Goal: Navigation & Orientation: Find specific page/section

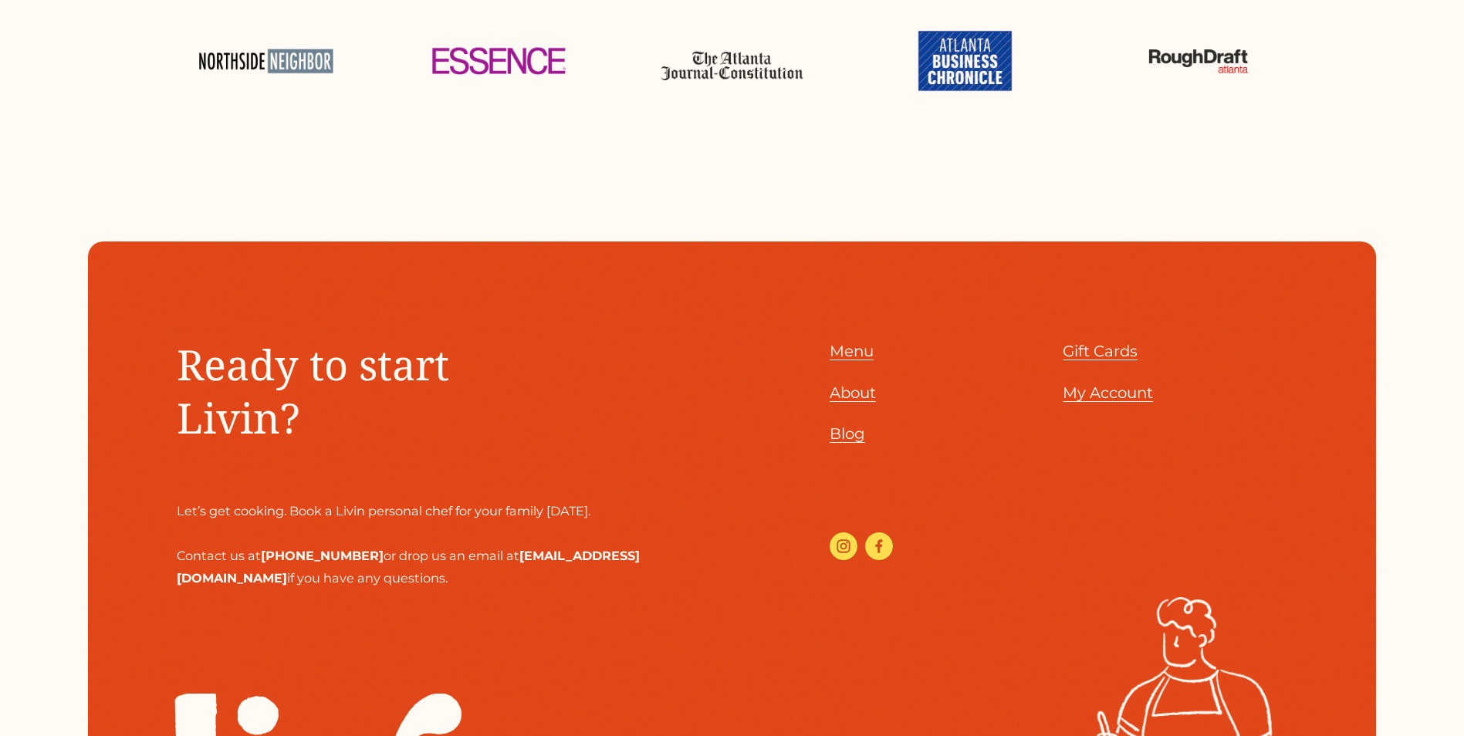
scroll to position [7723, 0]
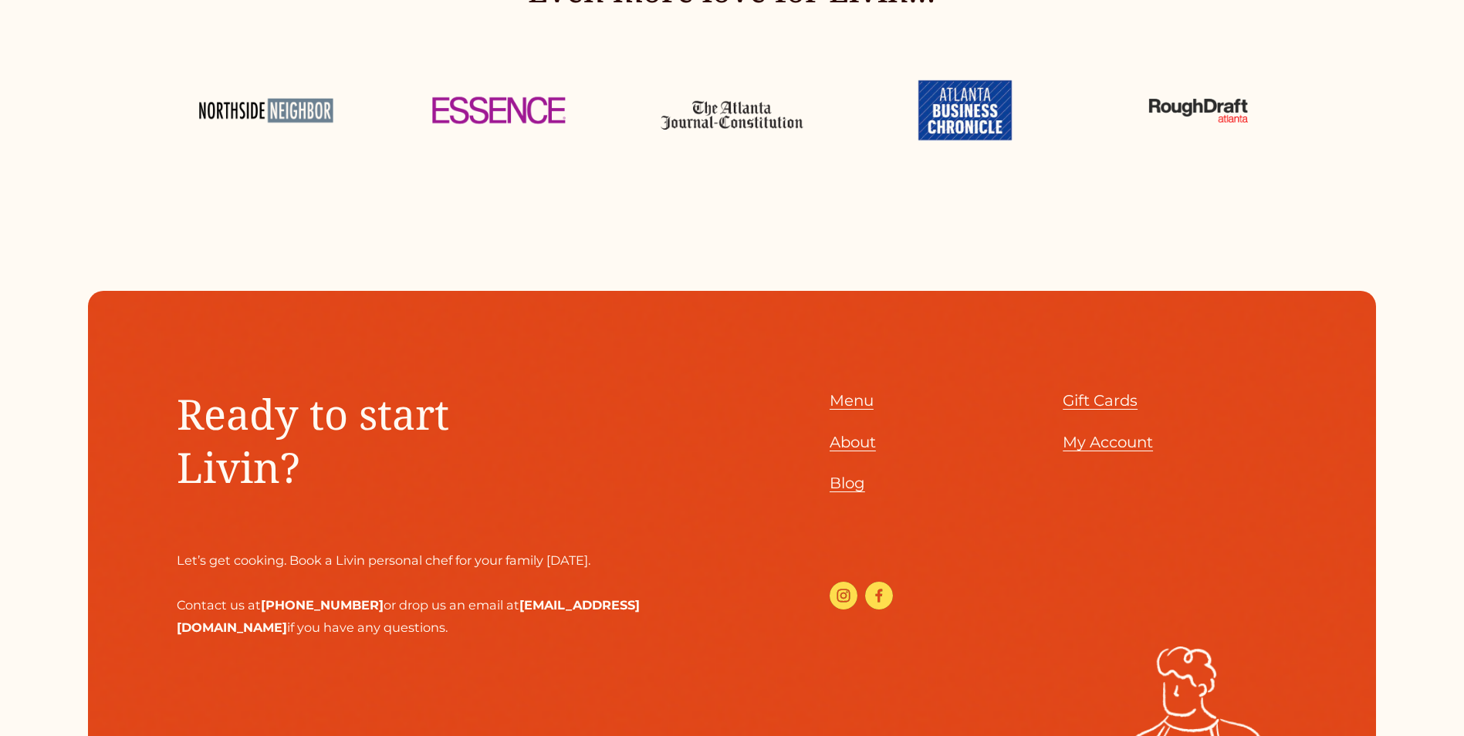
click at [858, 407] on span "Menu" at bounding box center [852, 400] width 44 height 19
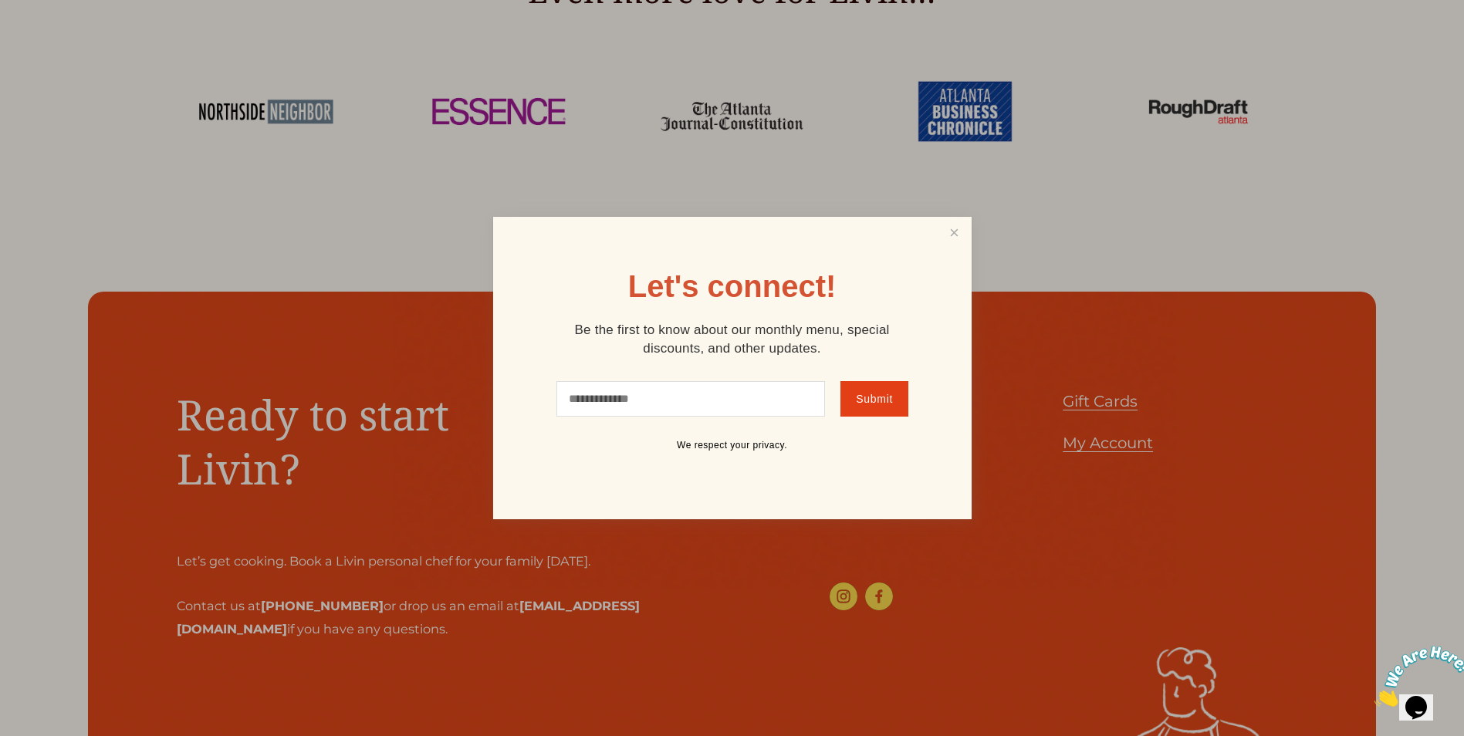
scroll to position [0, 0]
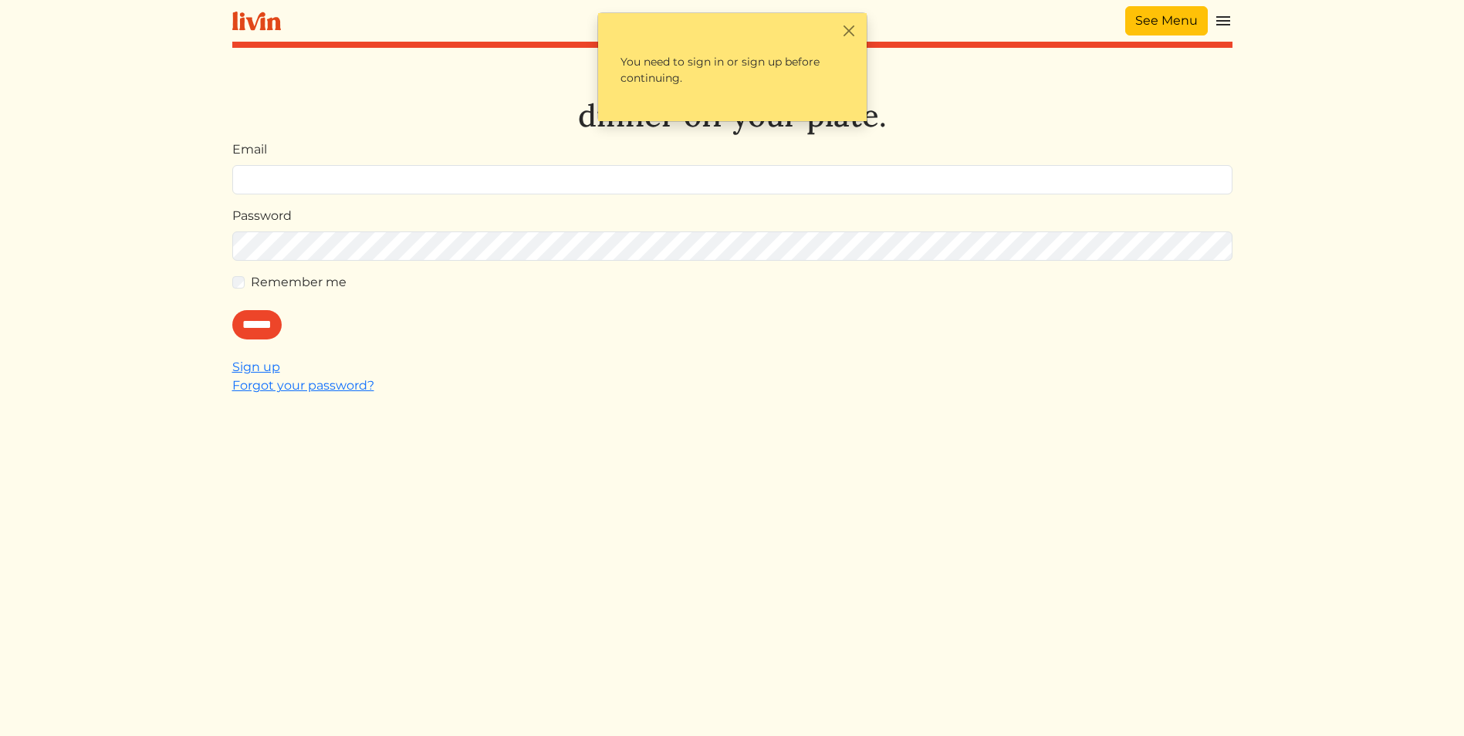
click at [1187, 13] on link "See Menu" at bounding box center [1166, 20] width 83 height 29
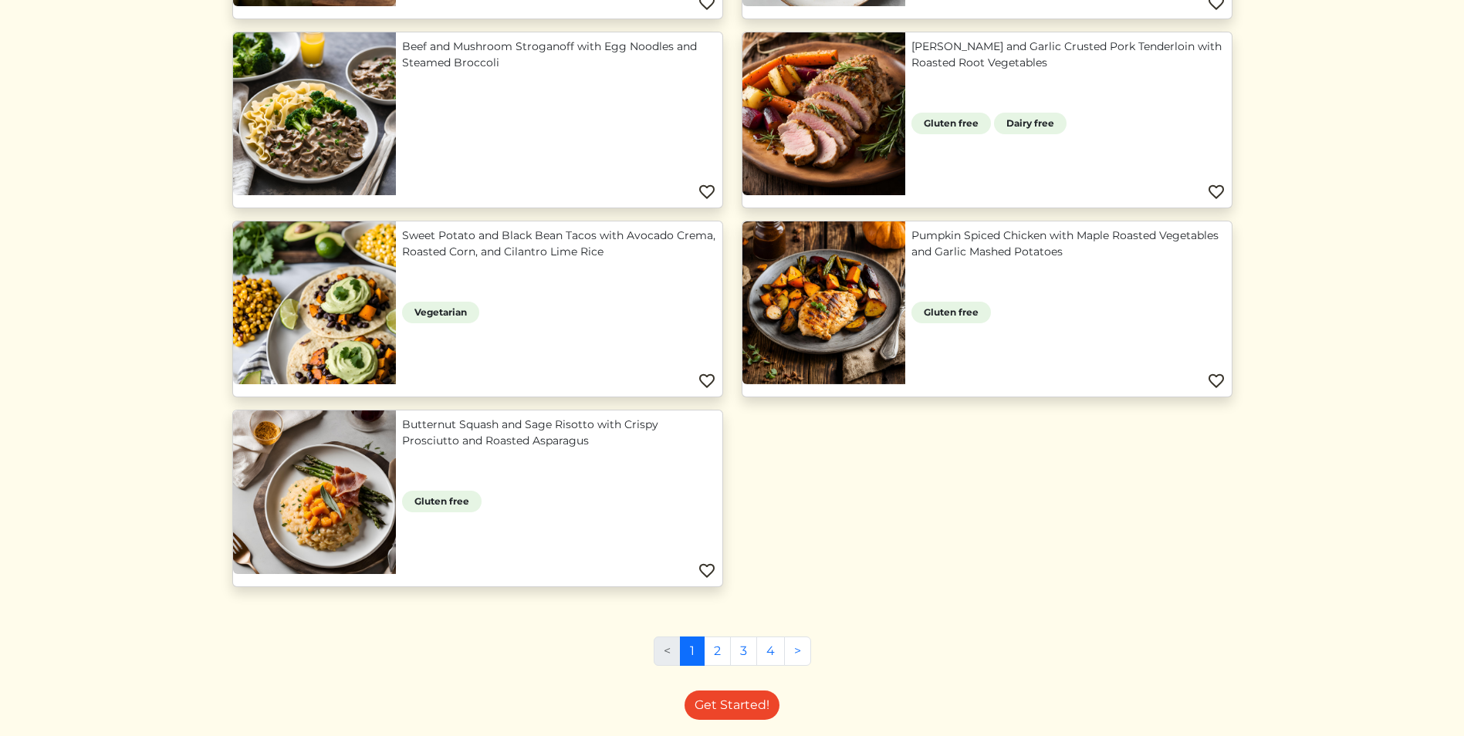
scroll to position [1312, 0]
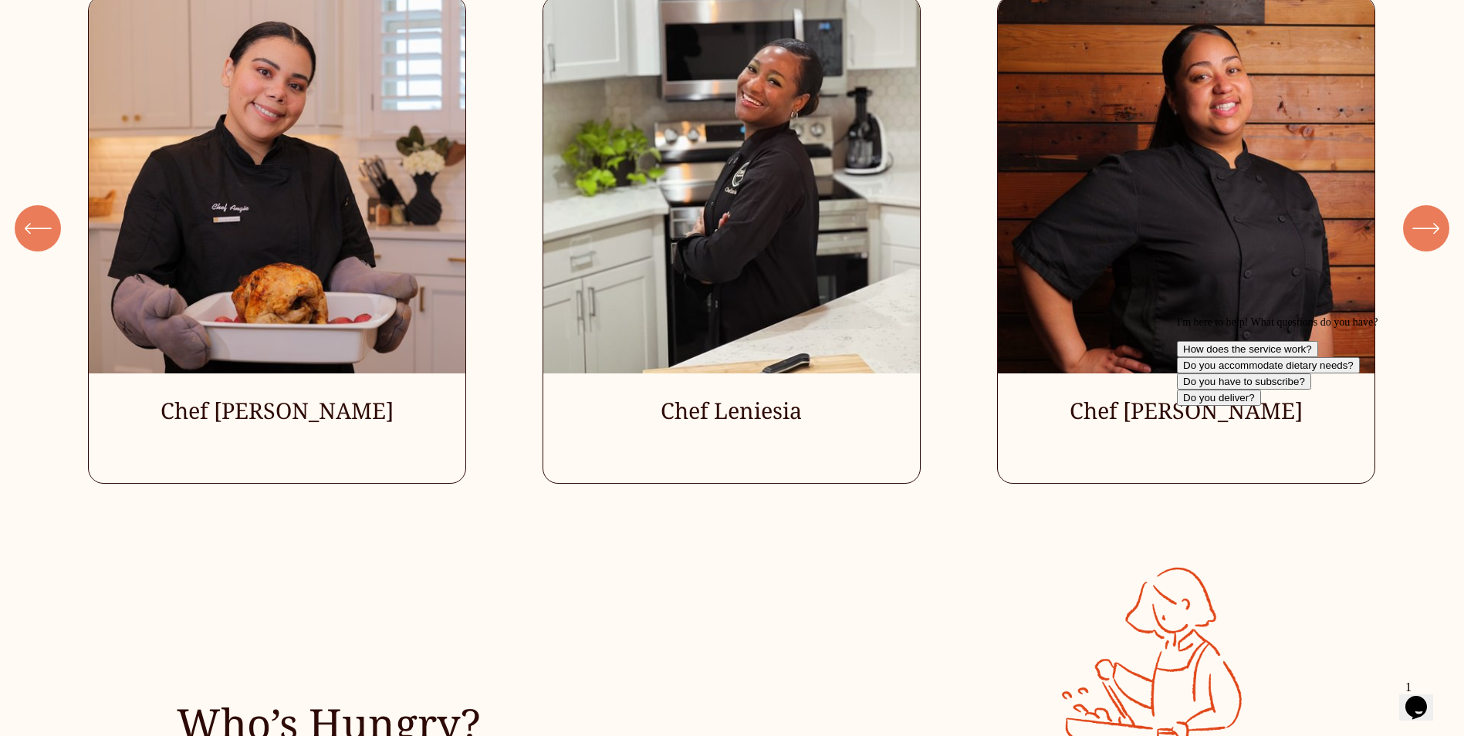
scroll to position [4940, 0]
